Goal: Transaction & Acquisition: Book appointment/travel/reservation

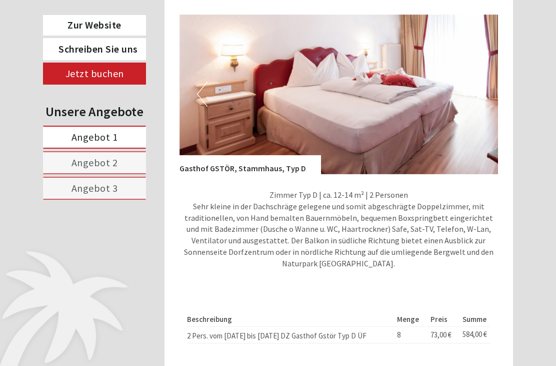
scroll to position [1836, 0]
click at [380, 127] on img at bounding box center [339, 94] width 319 height 160
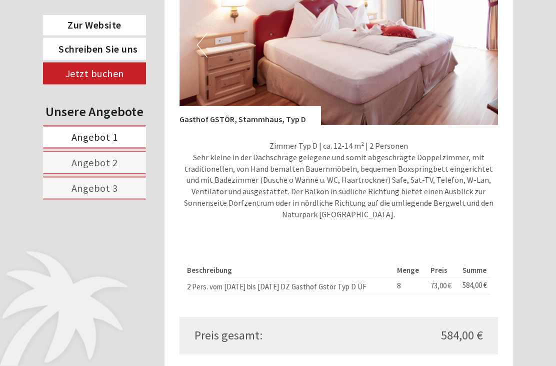
scroll to position [1885, 0]
click at [93, 193] on span "Angebot 3" at bounding box center [95, 188] width 47 height 13
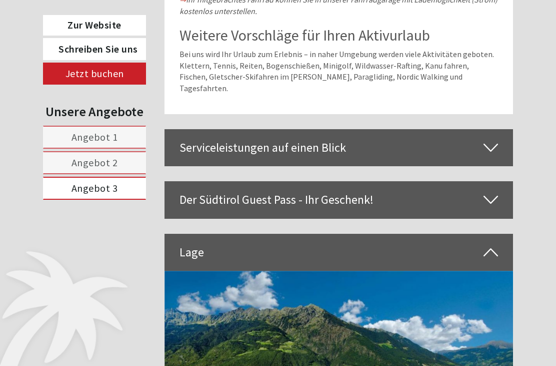
scroll to position [451, 0]
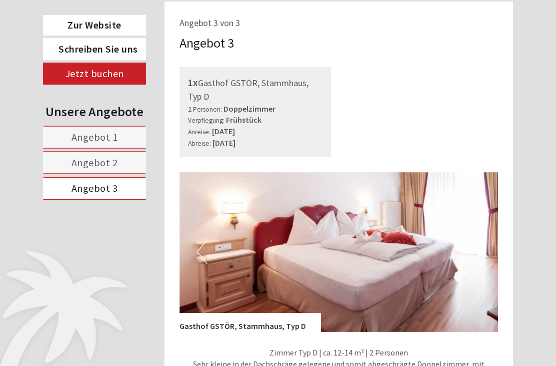
click at [104, 190] on span "Angebot 3" at bounding box center [95, 188] width 47 height 13
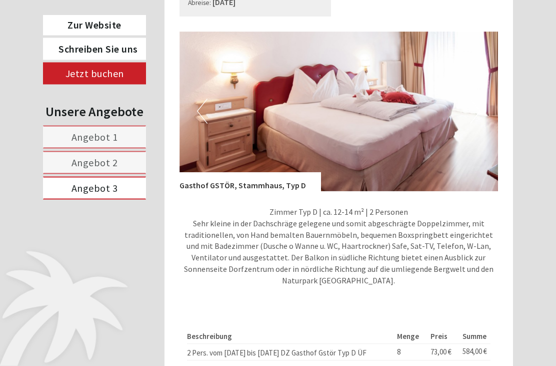
scroll to position [592, 0]
click at [122, 162] on link "Angebot 2" at bounding box center [94, 162] width 103 height 23
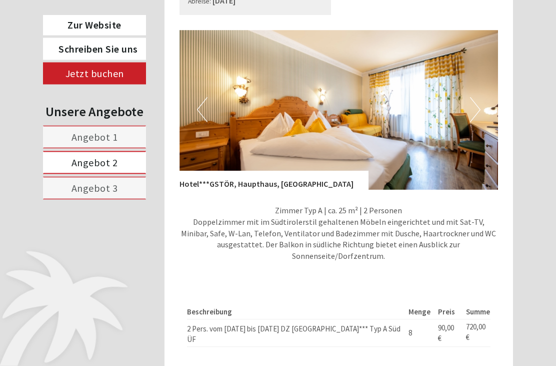
scroll to position [593, 0]
click at [120, 136] on link "Angebot 1" at bounding box center [94, 137] width 103 height 23
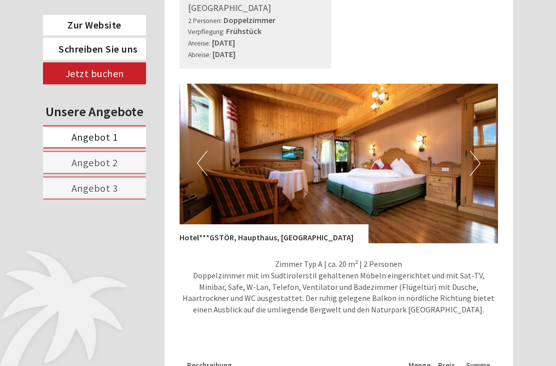
scroll to position [540, 0]
click at [483, 172] on img at bounding box center [339, 164] width 319 height 160
click at [477, 174] on button "Next" at bounding box center [475, 163] width 11 height 25
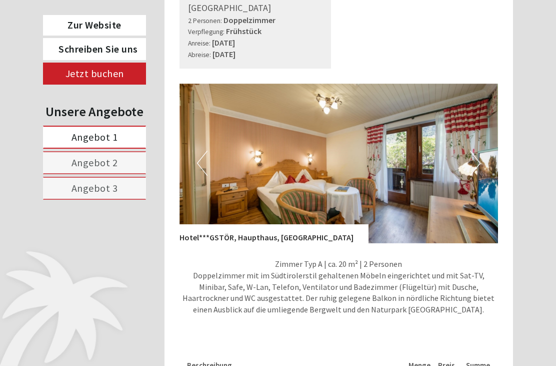
click at [481, 169] on img at bounding box center [339, 164] width 319 height 160
click at [476, 176] on button "Next" at bounding box center [475, 163] width 11 height 25
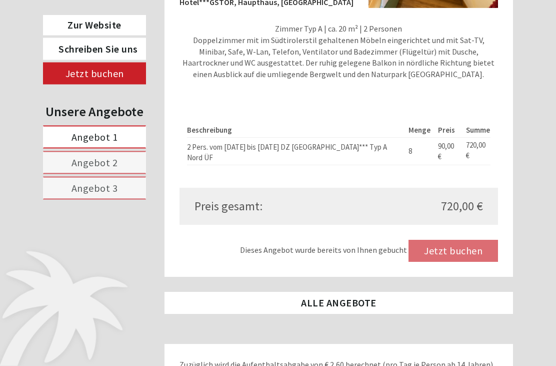
scroll to position [771, 0]
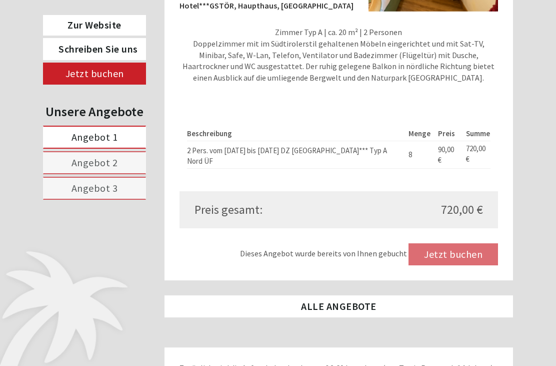
click at [112, 162] on span "Angebot 2" at bounding box center [95, 162] width 47 height 13
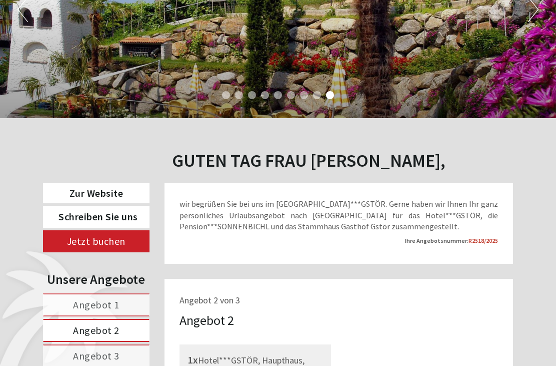
scroll to position [172, 0]
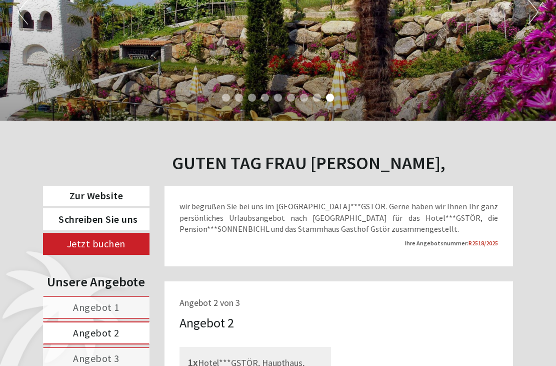
click at [391, 101] on ul "1 2 3 4 5 6 7 8 9" at bounding box center [278, 99] width 556 height 12
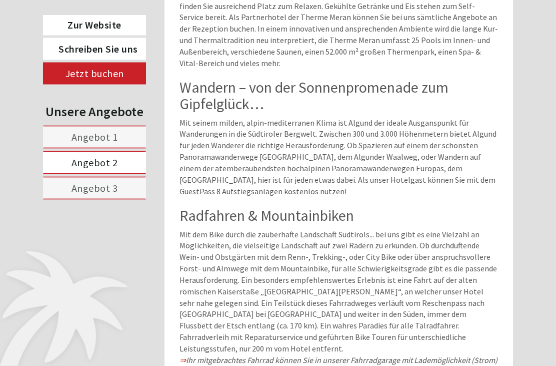
scroll to position [1501, 0]
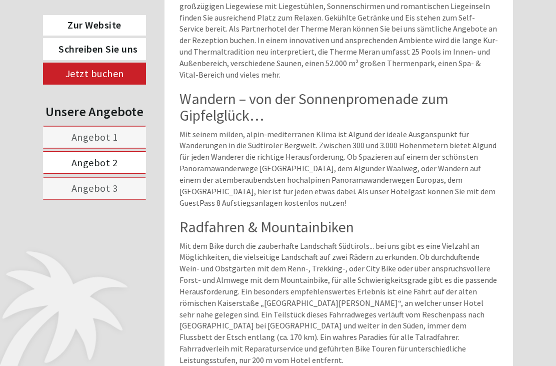
click at [106, 22] on link "Zur Website" at bounding box center [94, 25] width 103 height 21
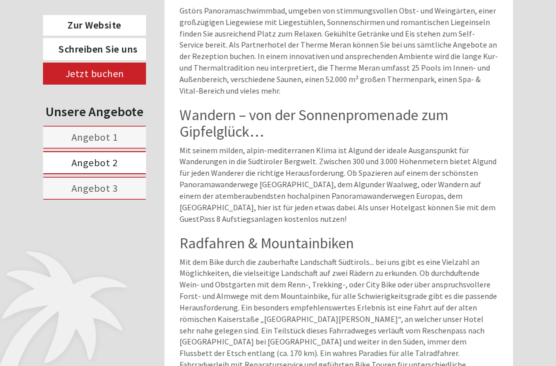
click at [130, 189] on link "Angebot 3" at bounding box center [94, 188] width 103 height 23
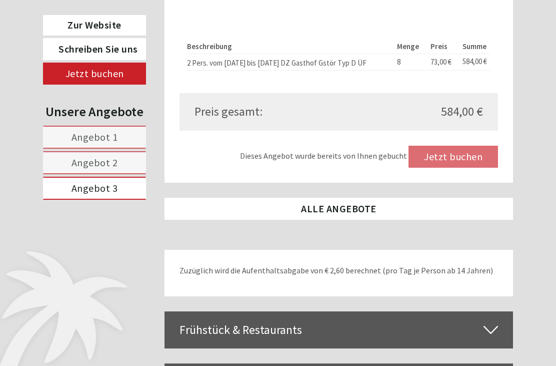
scroll to position [879, 0]
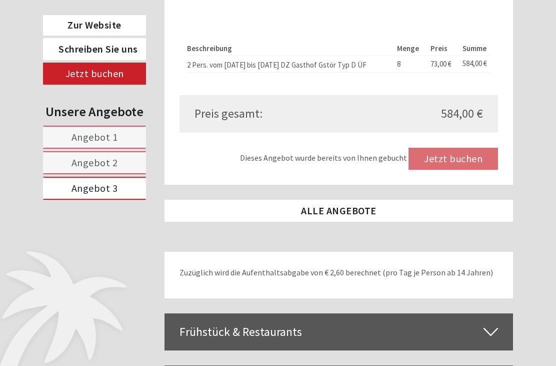
click at [463, 167] on div "Dieses Angebot wurde bereits von Ihnen gebucht Jetzt buchen" at bounding box center [339, 159] width 319 height 22
click at [466, 164] on div "Dieses Angebot wurde bereits von Ihnen gebucht Jetzt buchen" at bounding box center [339, 159] width 319 height 22
click at [469, 167] on div "Dieses Angebot wurde bereits von Ihnen gebucht Jetzt buchen" at bounding box center [339, 159] width 319 height 22
click at [462, 151] on div "Dieses Angebot wurde bereits von Ihnen gebucht Jetzt buchen" at bounding box center [339, 159] width 319 height 22
click at [462, 165] on div "Dieses Angebot wurde bereits von Ihnen gebucht Jetzt buchen" at bounding box center [339, 159] width 319 height 22
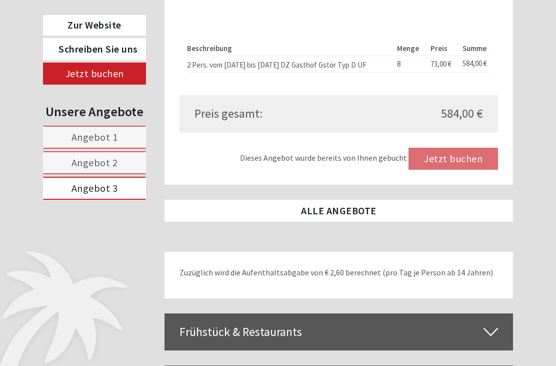
click at [466, 167] on div "Dieses Angebot wurde bereits von Ihnen gebucht Jetzt buchen" at bounding box center [339, 159] width 319 height 22
click at [465, 166] on div "Dieses Angebot wurde bereits von Ihnen gebucht Jetzt buchen" at bounding box center [339, 159] width 319 height 22
click at [464, 160] on div "Dieses Angebot wurde bereits von Ihnen gebucht Jetzt buchen" at bounding box center [339, 159] width 319 height 22
click at [453, 163] on div "Dieses Angebot wurde bereits von Ihnen gebucht Jetzt buchen" at bounding box center [339, 159] width 319 height 22
click at [118, 69] on link "Jetzt buchen" at bounding box center [94, 74] width 103 height 22
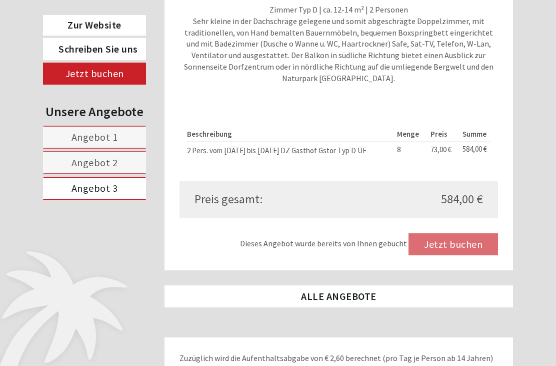
scroll to position [765, 0]
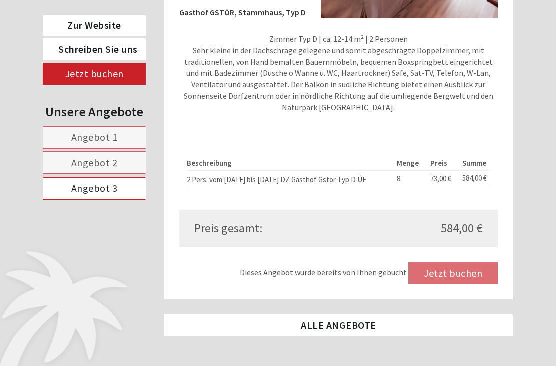
click at [468, 280] on div "Dieses Angebot wurde bereits von Ihnen gebucht Jetzt buchen" at bounding box center [339, 273] width 319 height 22
click at [474, 275] on div "Dieses Angebot wurde bereits von Ihnen gebucht Jetzt buchen" at bounding box center [339, 273] width 319 height 22
click at [468, 274] on div "Dieses Angebot wurde bereits von Ihnen gebucht Jetzt buchen" at bounding box center [339, 273] width 319 height 22
click at [470, 271] on div "Dieses Angebot wurde bereits von Ihnen gebucht Jetzt buchen" at bounding box center [339, 273] width 319 height 22
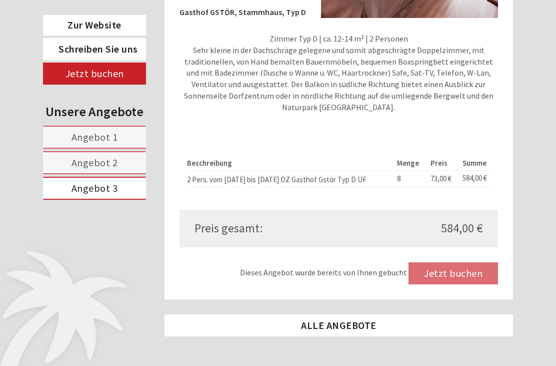
click at [459, 278] on div "Dieses Angebot wurde bereits von Ihnen gebucht Jetzt buchen" at bounding box center [339, 273] width 319 height 22
click at [464, 272] on div "Dieses Angebot wurde bereits von Ihnen gebucht Jetzt buchen" at bounding box center [339, 273] width 319 height 22
click at [460, 281] on div "Dieses Angebot wurde bereits von Ihnen gebucht Jetzt buchen" at bounding box center [339, 273] width 319 height 22
click at [459, 272] on div "Dieses Angebot wurde bereits von Ihnen gebucht Jetzt buchen" at bounding box center [339, 273] width 319 height 22
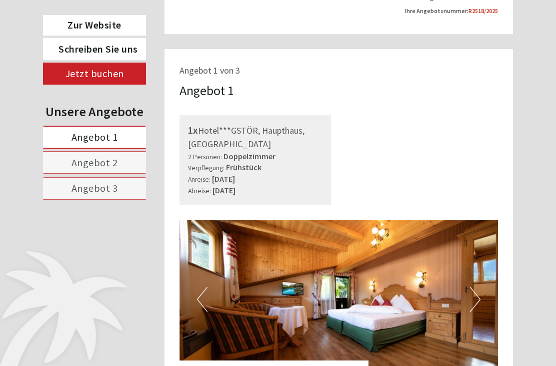
click at [123, 190] on link "Angebot 3" at bounding box center [94, 188] width 103 height 23
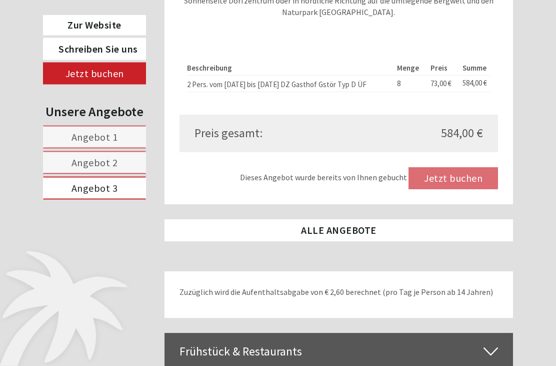
scroll to position [860, 0]
click at [474, 189] on div "Dieses Angebot wurde bereits von Ihnen gebucht Jetzt buchen" at bounding box center [339, 178] width 319 height 22
click at [468, 182] on div "Dieses Angebot wurde bereits von Ihnen gebucht Jetzt buchen" at bounding box center [339, 178] width 319 height 22
click at [471, 186] on div "Dieses Angebot wurde bereits von Ihnen gebucht Jetzt buchen" at bounding box center [339, 178] width 319 height 22
click at [470, 188] on div "Dieses Angebot wurde bereits von Ihnen gebucht Jetzt buchen" at bounding box center [339, 178] width 319 height 22
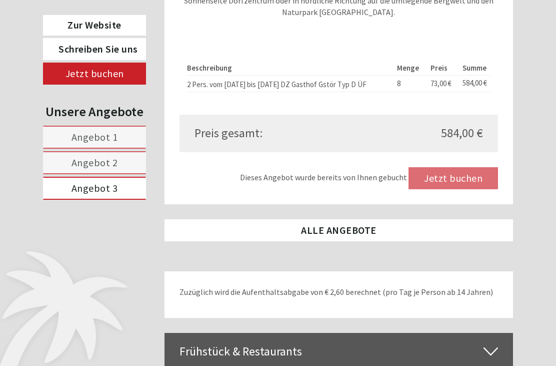
click at [450, 183] on div "Dieses Angebot wurde bereits von Ihnen gebucht Jetzt buchen" at bounding box center [339, 178] width 319 height 22
click at [458, 174] on div "Dieses Angebot wurde bereits von Ihnen gebucht Jetzt buchen" at bounding box center [339, 178] width 319 height 22
click at [452, 182] on div "Dieses Angebot wurde bereits von Ihnen gebucht Jetzt buchen" at bounding box center [339, 178] width 319 height 22
click at [460, 176] on div "Dieses Angebot wurde bereits von Ihnen gebucht Jetzt buchen" at bounding box center [339, 178] width 319 height 22
click at [354, 241] on link "ALLE ANGEBOTE" at bounding box center [339, 230] width 349 height 22
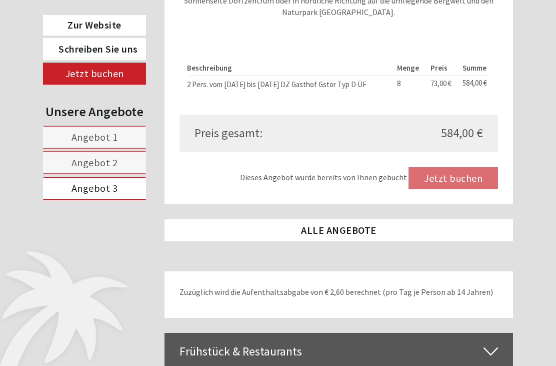
scroll to position [451, 0]
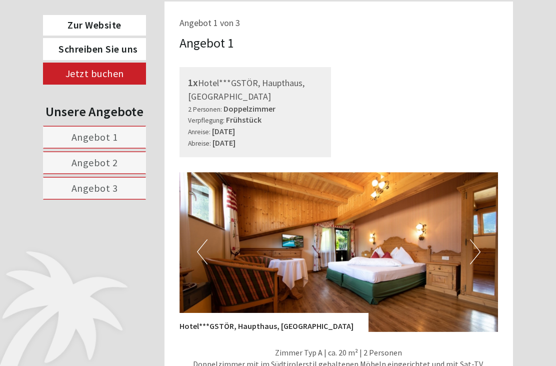
click at [355, 238] on img at bounding box center [339, 252] width 319 height 160
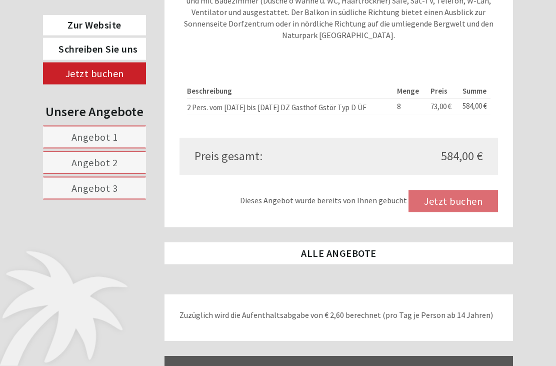
scroll to position [2064, 0]
click at [472, 197] on div "Dieses Angebot wurde bereits von Ihnen gebucht Jetzt buchen" at bounding box center [339, 201] width 319 height 22
click at [469, 201] on div "Dieses Angebot wurde bereits von Ihnen gebucht Jetzt buchen" at bounding box center [339, 201] width 319 height 22
click at [468, 192] on div "Dieses Angebot wurde bereits von Ihnen gebucht Jetzt buchen" at bounding box center [339, 201] width 319 height 22
click at [460, 197] on div "Dieses Angebot wurde bereits von Ihnen gebucht Jetzt buchen" at bounding box center [339, 201] width 319 height 22
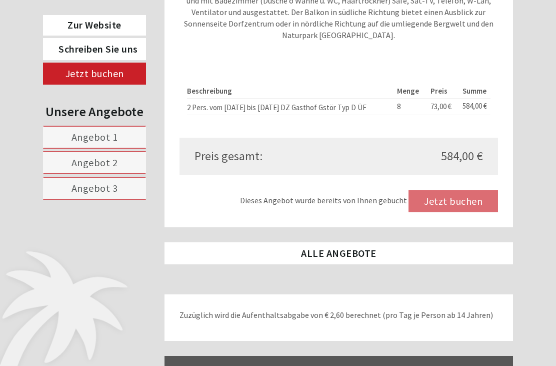
click at [460, 190] on div "Dieses Angebot wurde bereits von Ihnen gebucht Jetzt buchen" at bounding box center [339, 201] width 319 height 22
click at [455, 190] on div "Dieses Angebot wurde bereits von Ihnen gebucht Jetzt buchen" at bounding box center [339, 201] width 319 height 22
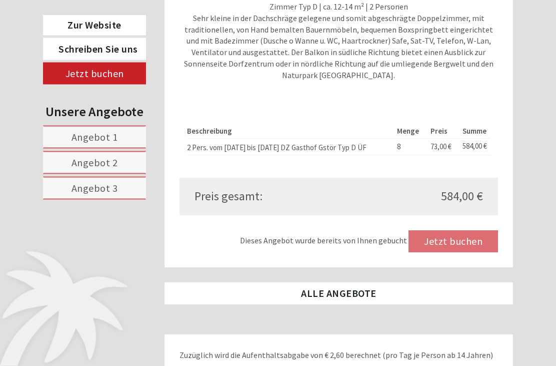
scroll to position [2024, 0]
click at [483, 242] on div "Dieses Angebot wurde bereits von Ihnen gebucht Jetzt buchen" at bounding box center [339, 241] width 319 height 22
click at [478, 239] on div "Dieses Angebot wurde bereits von Ihnen gebucht Jetzt buchen" at bounding box center [339, 241] width 319 height 22
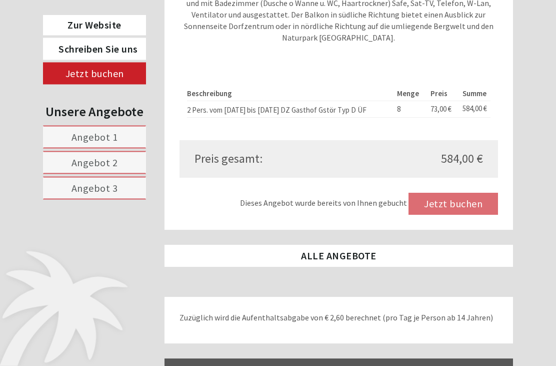
scroll to position [2061, 0]
click at [463, 195] on div "Dieses Angebot wurde bereits von Ihnen gebucht Jetzt buchen" at bounding box center [339, 204] width 319 height 22
click at [461, 201] on div "Dieses Angebot wurde bereits von Ihnen gebucht Jetzt buchen" at bounding box center [339, 204] width 319 height 22
click at [457, 204] on div "Dieses Angebot wurde bereits von Ihnen gebucht Jetzt buchen" at bounding box center [339, 204] width 319 height 22
click at [468, 193] on div "Dieses Angebot wurde bereits von Ihnen gebucht Jetzt buchen" at bounding box center [339, 204] width 319 height 22
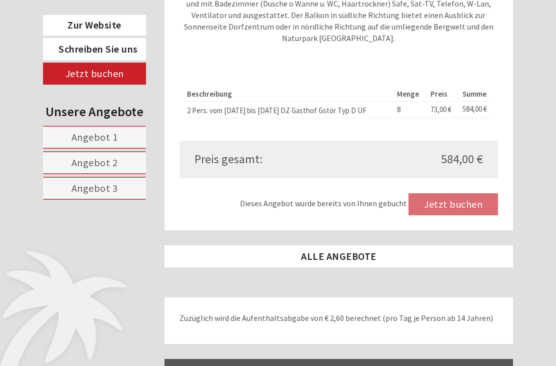
click at [462, 200] on div "Dieses Angebot wurde bereits von Ihnen gebucht Jetzt buchen" at bounding box center [339, 204] width 319 height 22
click at [459, 197] on div "Dieses Angebot wurde bereits von Ihnen gebucht Jetzt buchen" at bounding box center [339, 204] width 319 height 22
click at [458, 195] on div "Dieses Angebot wurde bereits von Ihnen gebucht Jetzt buchen" at bounding box center [339, 204] width 319 height 22
click at [456, 200] on div "Dieses Angebot wurde bereits von Ihnen gebucht Jetzt buchen" at bounding box center [339, 204] width 319 height 22
click at [467, 201] on div "Dieses Angebot wurde bereits von Ihnen gebucht Jetzt buchen" at bounding box center [339, 204] width 319 height 22
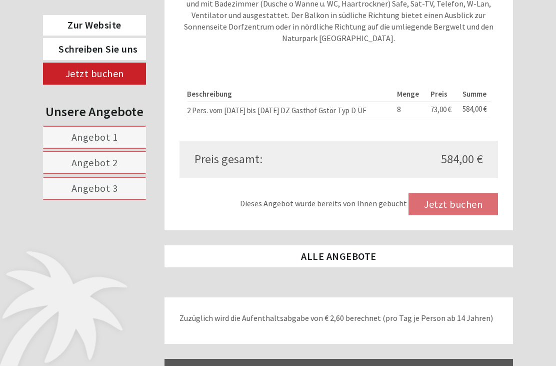
click at [464, 201] on div "Dieses Angebot wurde bereits von Ihnen gebucht Jetzt buchen" at bounding box center [339, 204] width 319 height 22
click at [460, 200] on div "Dieses Angebot wurde bereits von Ihnen gebucht Jetzt buchen" at bounding box center [339, 204] width 319 height 22
click at [455, 206] on div "Dieses Angebot wurde bereits von Ihnen gebucht Jetzt buchen" at bounding box center [339, 204] width 319 height 22
click at [457, 195] on div "Dieses Angebot wurde bereits von Ihnen gebucht Jetzt buchen" at bounding box center [339, 204] width 319 height 22
click at [457, 199] on div "Dieses Angebot wurde bereits von Ihnen gebucht Jetzt buchen" at bounding box center [339, 204] width 319 height 22
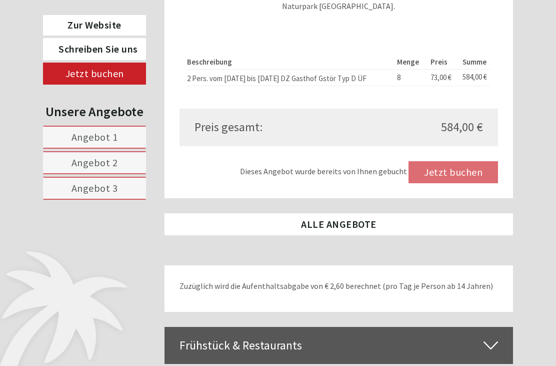
scroll to position [2093, 0]
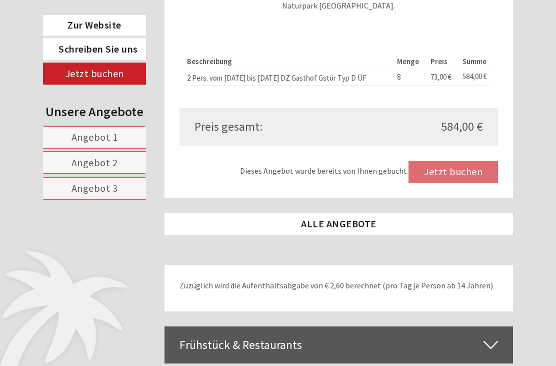
click at [477, 166] on div "Dieses Angebot wurde bereits von Ihnen gebucht Jetzt buchen" at bounding box center [339, 172] width 319 height 22
click at [481, 161] on div "Dieses Angebot wurde bereits von Ihnen gebucht Jetzt buchen" at bounding box center [339, 172] width 319 height 22
click at [463, 166] on div "Dieses Angebot wurde bereits von Ihnen gebucht Jetzt buchen" at bounding box center [339, 172] width 319 height 22
click at [466, 161] on div "Dieses Angebot wurde bereits von Ihnen gebucht Jetzt buchen" at bounding box center [339, 172] width 319 height 22
click at [465, 161] on div "Dieses Angebot wurde bereits von Ihnen gebucht Jetzt buchen" at bounding box center [339, 172] width 319 height 22
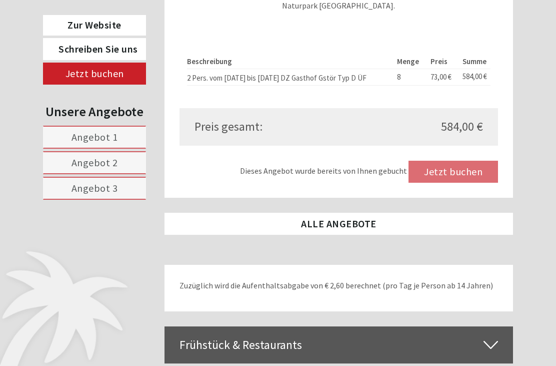
click at [123, 193] on link "Angebot 3" at bounding box center [94, 188] width 103 height 23
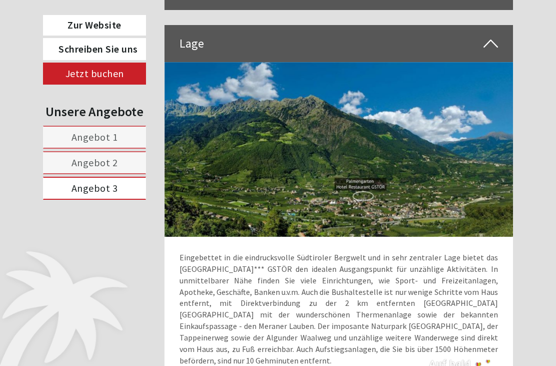
scroll to position [451, 0]
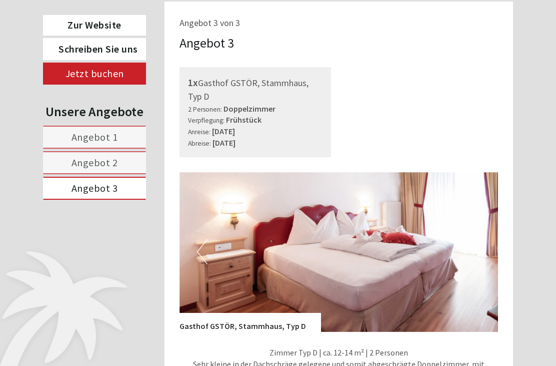
click at [115, 190] on span "Angebot 3" at bounding box center [95, 188] width 47 height 13
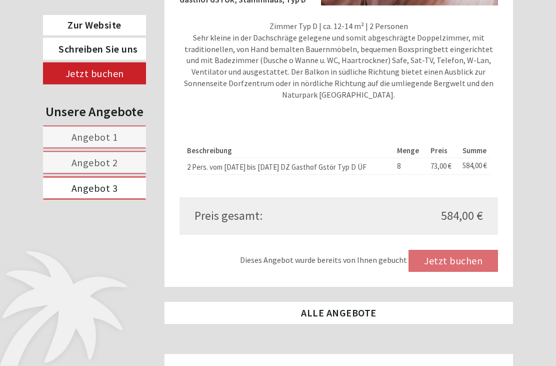
scroll to position [777, 0]
click at [471, 260] on div "Dieses Angebot wurde bereits von Ihnen gebucht Jetzt buchen" at bounding box center [339, 261] width 319 height 22
click at [469, 266] on div "Dieses Angebot wurde bereits von Ihnen gebucht Jetzt buchen" at bounding box center [339, 260] width 319 height 22
click at [457, 265] on div "Dieses Angebot wurde bereits von Ihnen gebucht Jetzt buchen" at bounding box center [339, 260] width 319 height 22
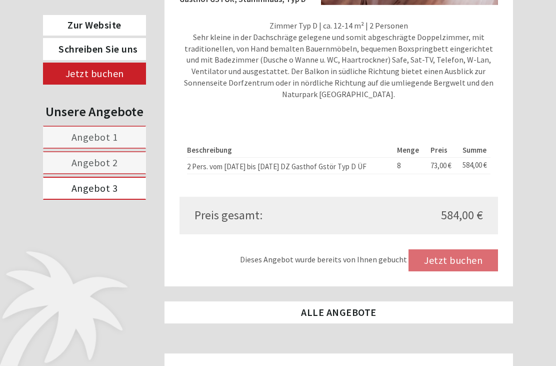
click at [454, 267] on div "Dieses Angebot wurde bereits von Ihnen gebucht Jetzt buchen" at bounding box center [339, 260] width 319 height 22
click at [452, 268] on div "Dieses Angebot wurde bereits von Ihnen gebucht Jetzt buchen" at bounding box center [339, 260] width 319 height 22
click at [450, 269] on div "Dieses Angebot wurde bereits von Ihnen gebucht Jetzt buchen" at bounding box center [339, 260] width 319 height 22
click at [462, 221] on span "584,00 €" at bounding box center [462, 215] width 42 height 17
click at [451, 257] on div "Dieses Angebot wurde bereits von Ihnen gebucht Jetzt buchen" at bounding box center [339, 260] width 319 height 22
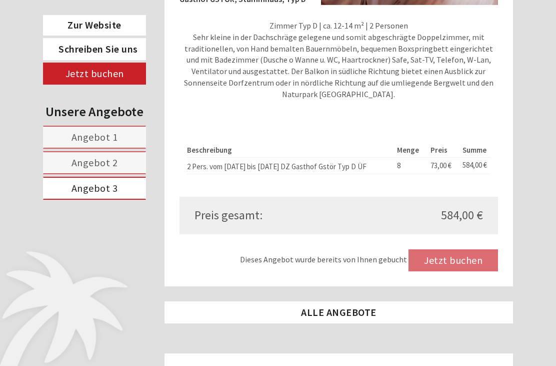
click at [429, 111] on div "Zimmer Typ D | ca. 12-14 m² | 2 Personen Sehr kleine in der Dachschräge gelegen…" at bounding box center [339, 62] width 319 height 115
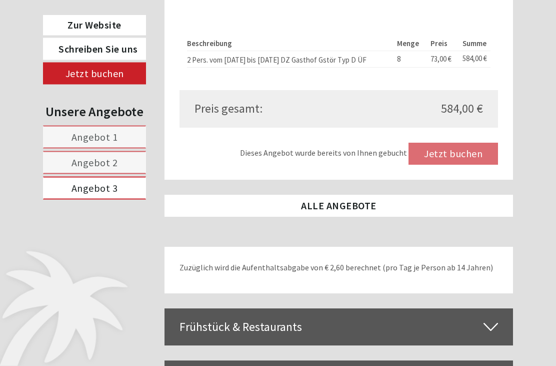
scroll to position [885, 0]
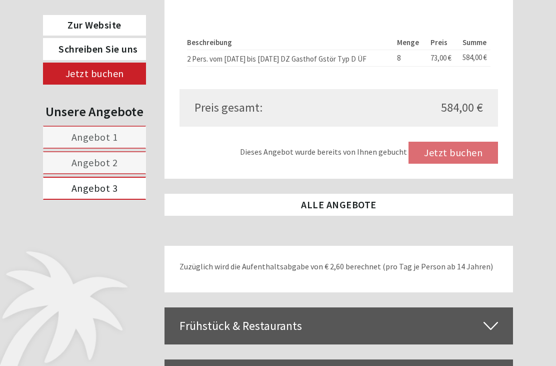
click at [465, 159] on div "Dieses Angebot wurde bereits von Ihnen gebucht Jetzt buchen" at bounding box center [339, 153] width 319 height 22
click at [460, 163] on div "Dieses Angebot wurde bereits von Ihnen gebucht Jetzt buchen" at bounding box center [339, 153] width 319 height 22
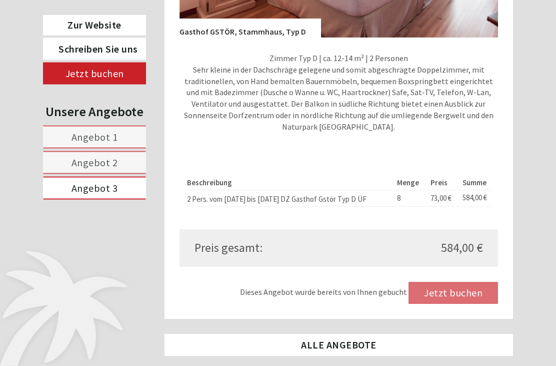
scroll to position [745, 0]
